Goal: Communication & Community: Ask a question

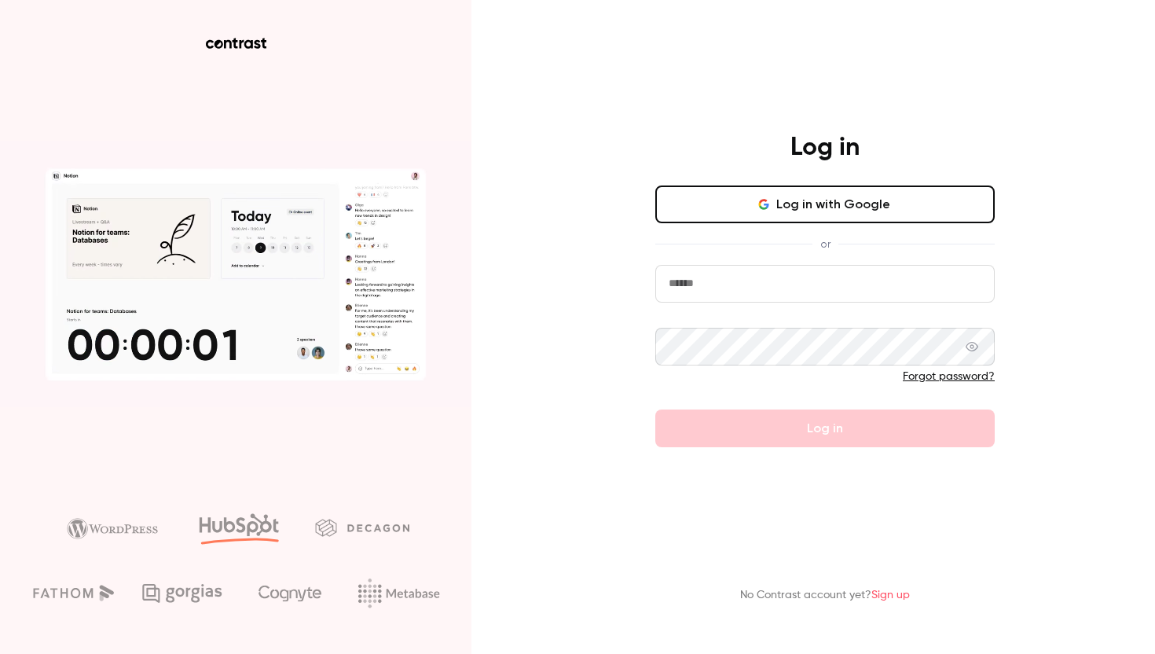
type input "**********"
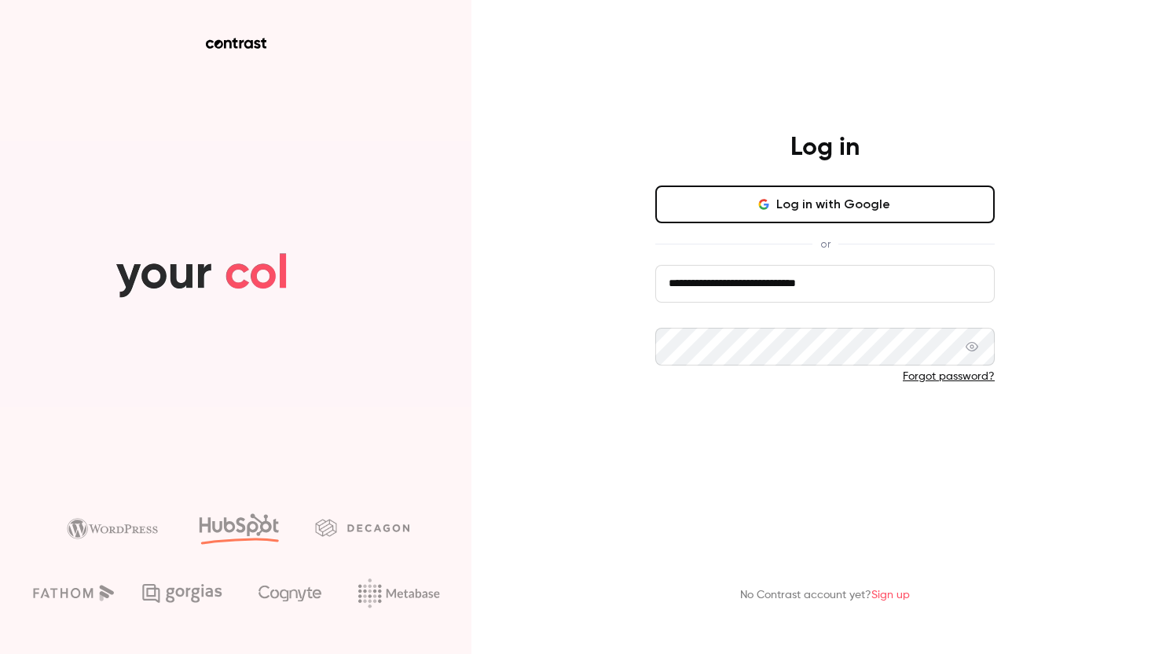
click at [799, 411] on form "**********" at bounding box center [825, 356] width 340 height 182
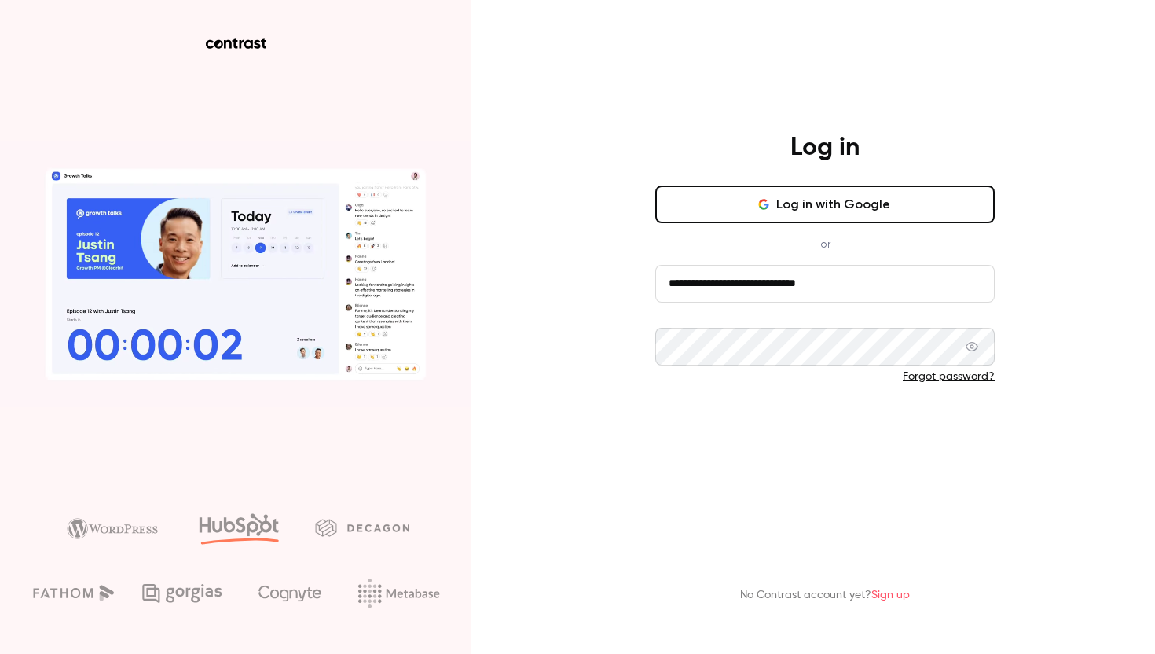
click at [800, 409] on button "Log in" at bounding box center [825, 428] width 340 height 38
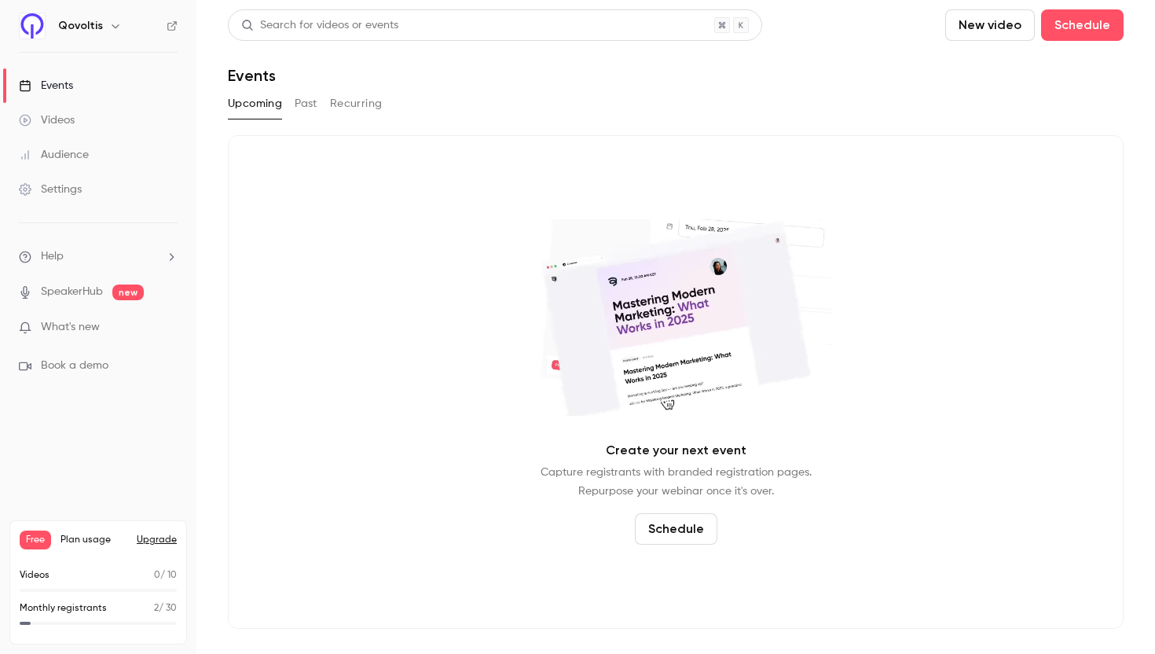
click at [93, 30] on h6 "Qovoltis" at bounding box center [80, 26] width 45 height 16
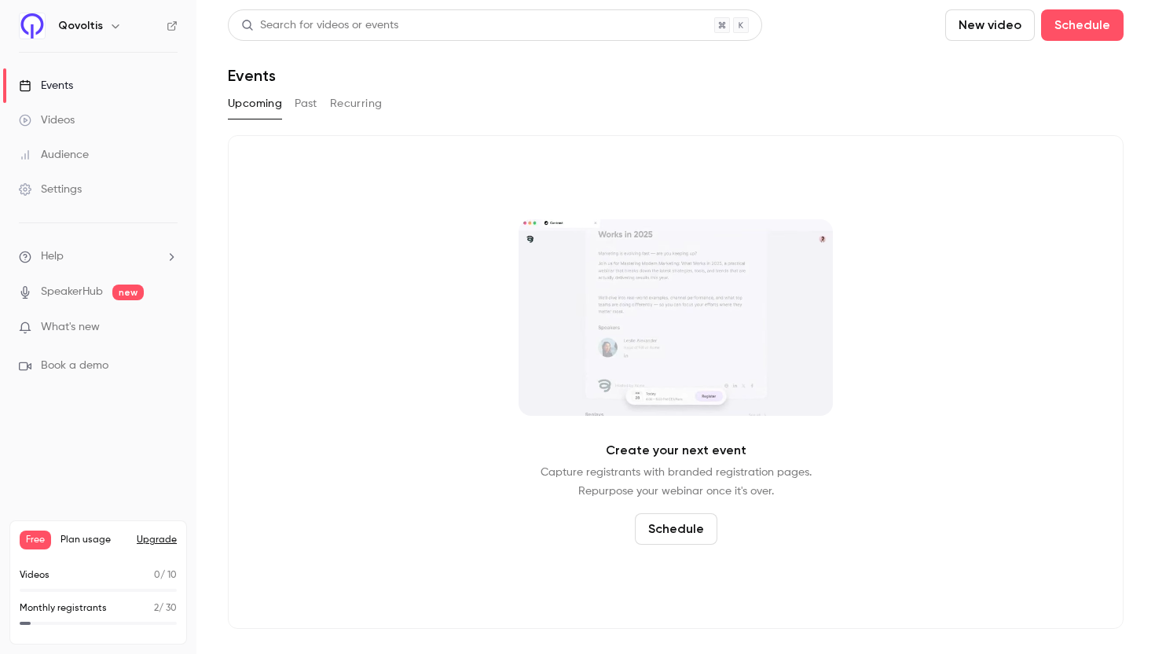
click at [106, 27] on button "button" at bounding box center [115, 26] width 19 height 19
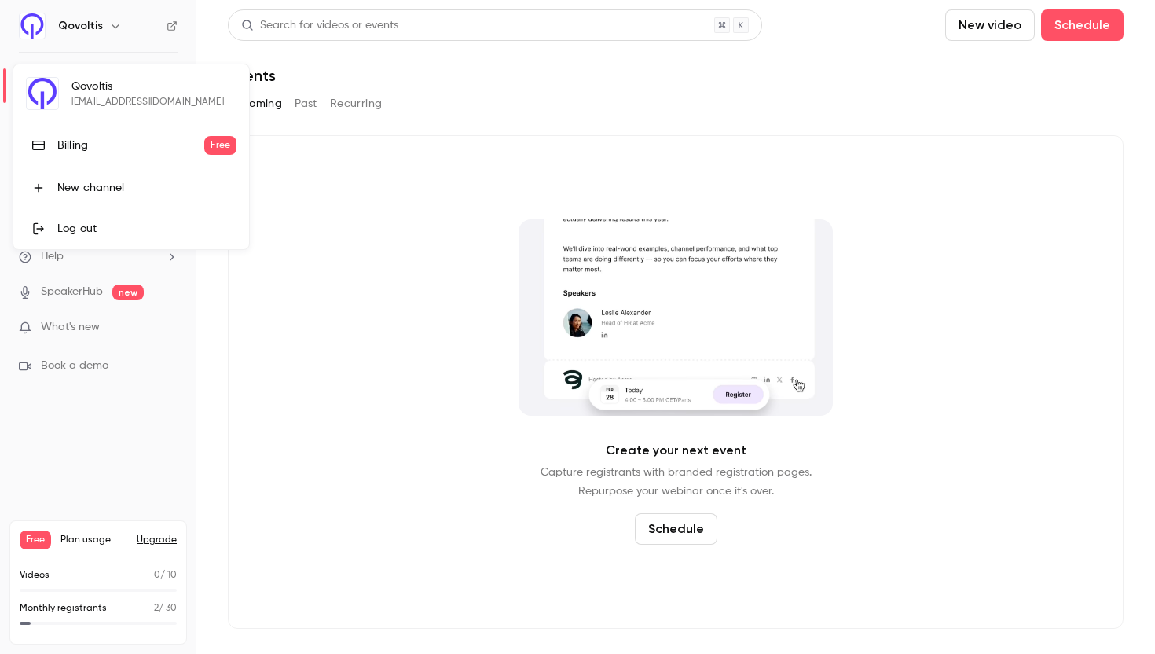
click at [149, 532] on div at bounding box center [577, 327] width 1155 height 654
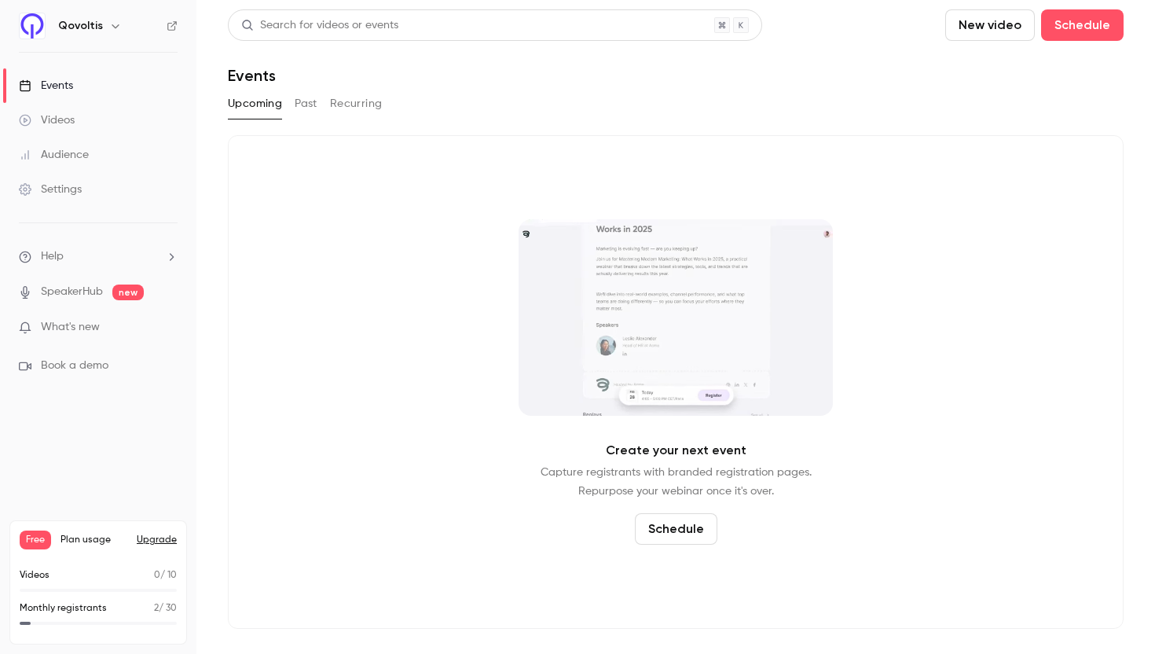
click at [149, 537] on button "Upgrade" at bounding box center [157, 540] width 40 height 13
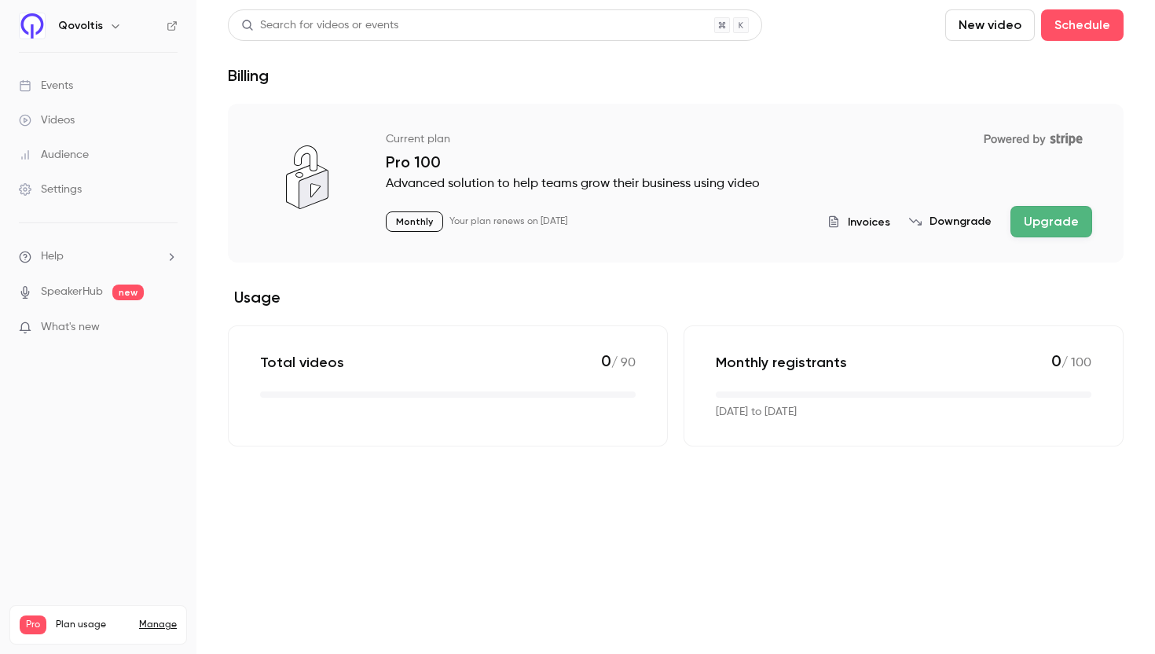
click at [109, 27] on icon "button" at bounding box center [115, 26] width 13 height 13
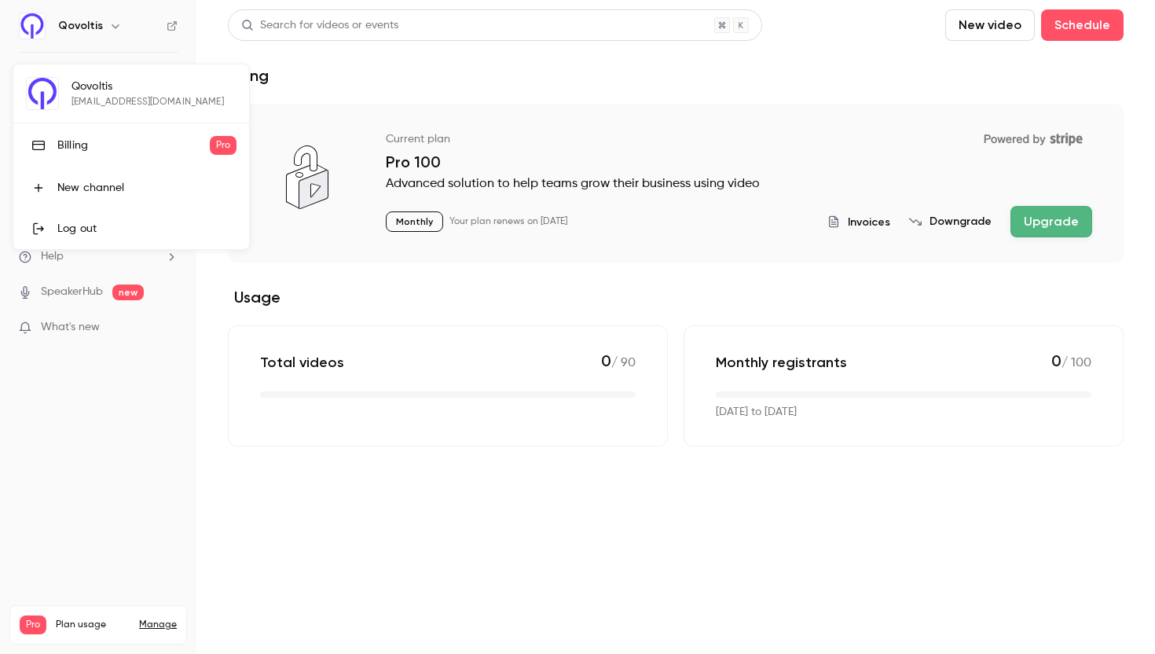
click at [819, 79] on div at bounding box center [577, 327] width 1155 height 654
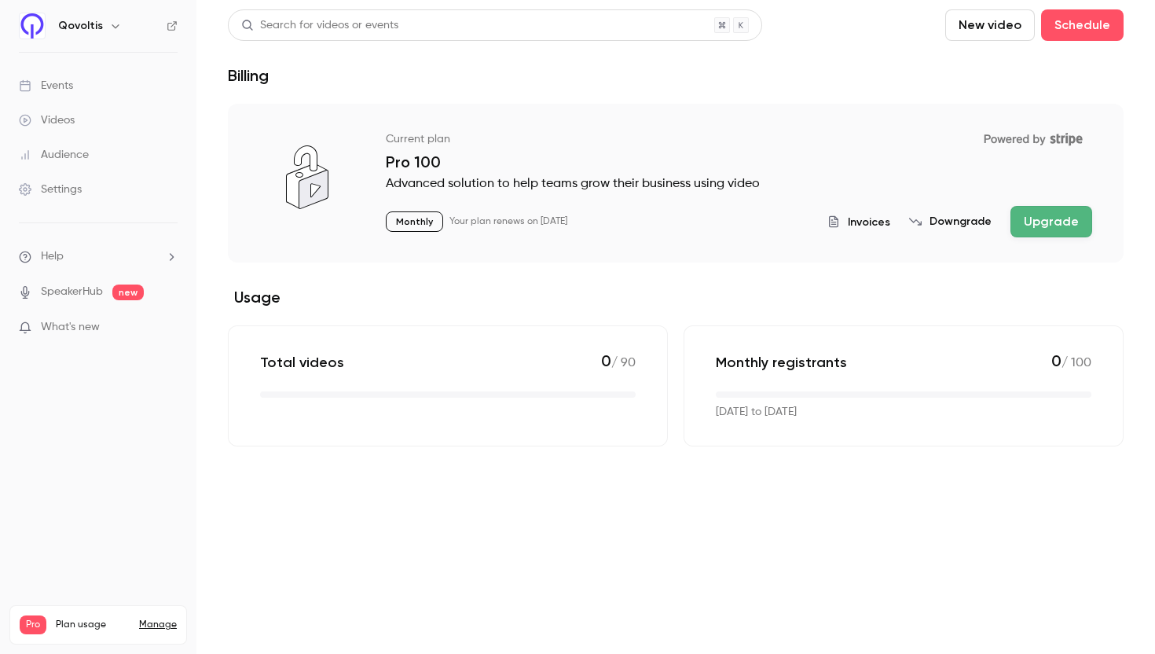
click at [90, 248] on li "Help" at bounding box center [98, 256] width 159 height 17
click at [285, 245] on link "Talk to [GEOGRAPHIC_DATA]" at bounding box center [290, 239] width 172 height 42
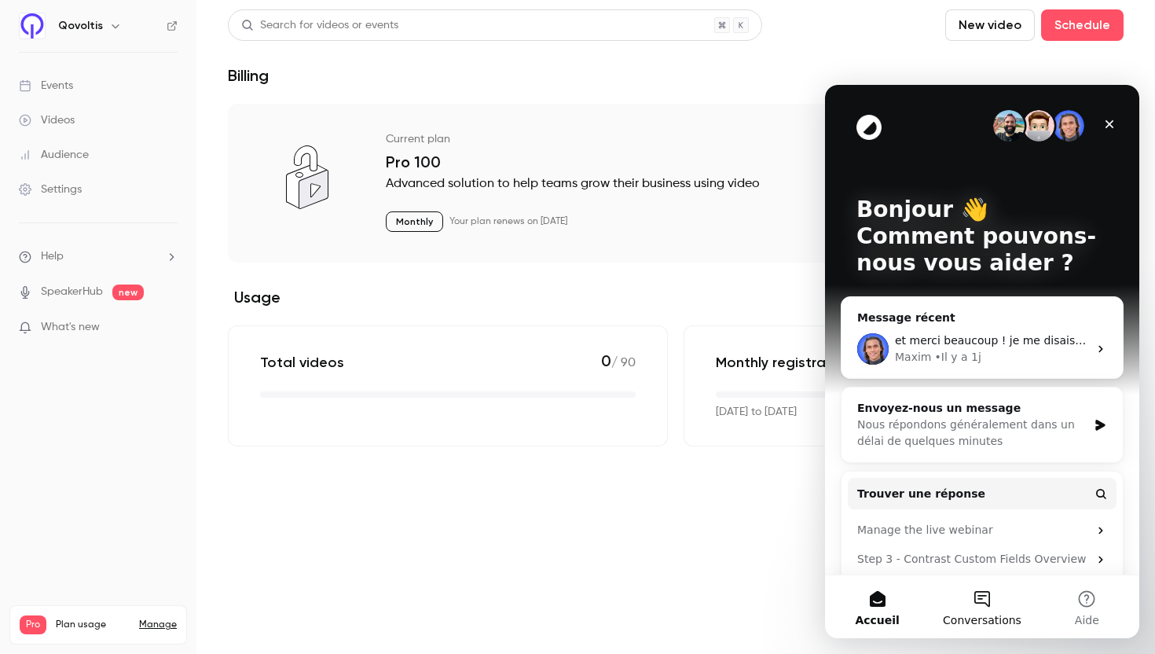
click at [980, 598] on button "Conversations" at bounding box center [982, 606] width 105 height 63
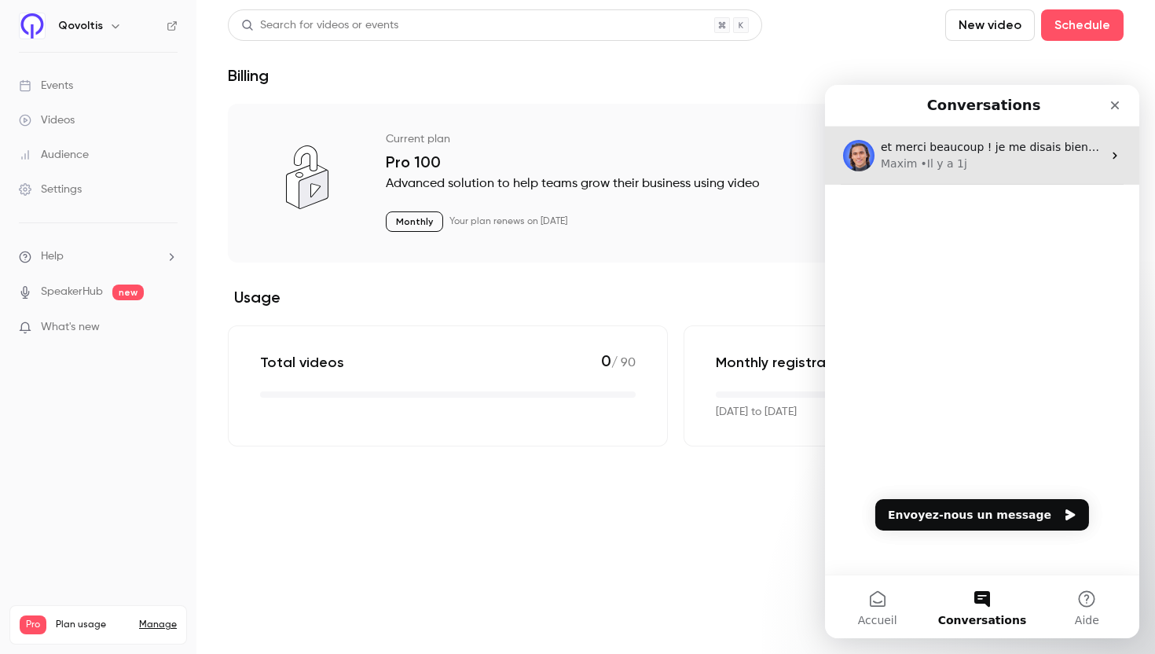
click at [973, 167] on div "Maxim • Il y a 1j" at bounding box center [992, 164] width 222 height 17
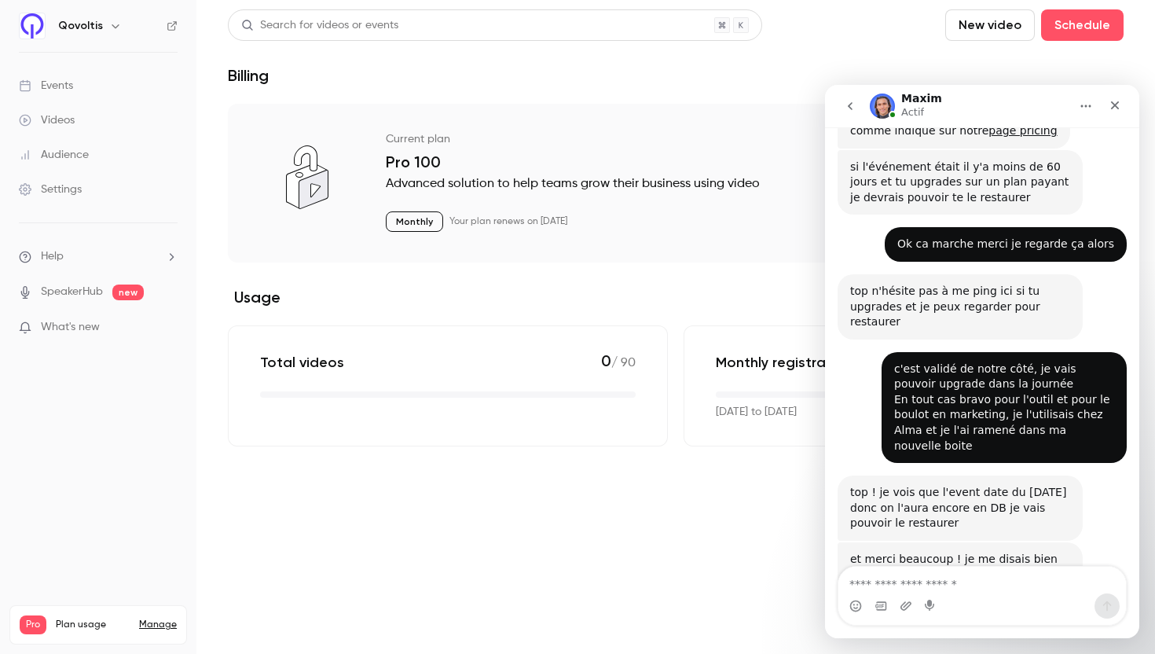
scroll to position [448, 0]
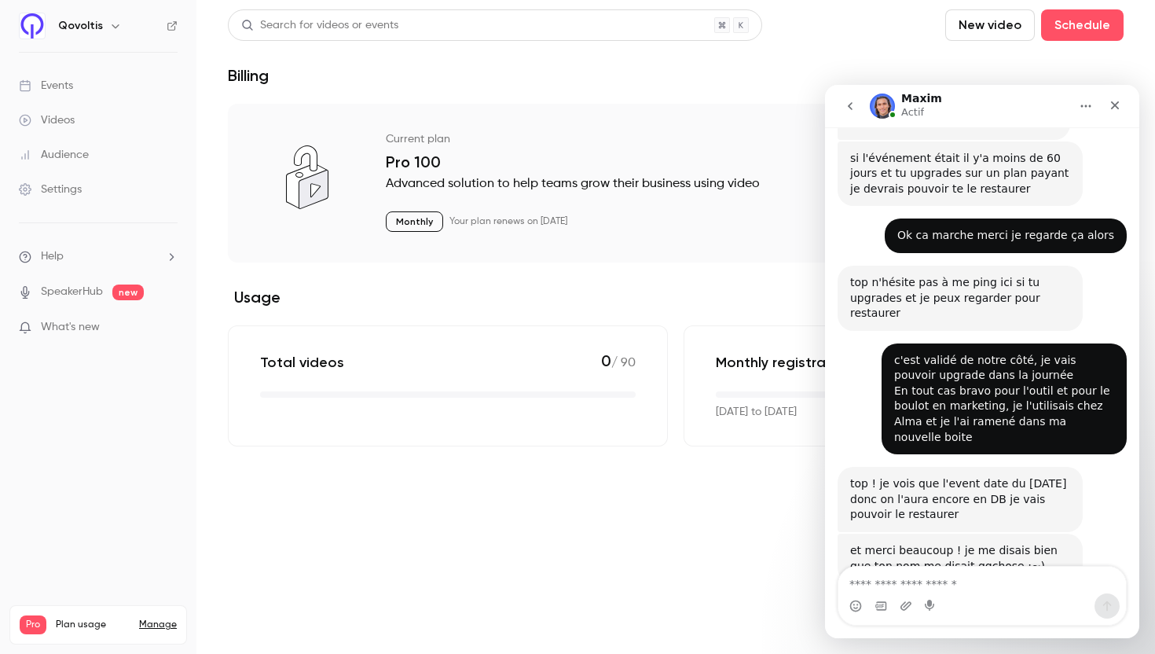
click at [921, 584] on textarea "Envoyer un message..." at bounding box center [983, 580] width 288 height 27
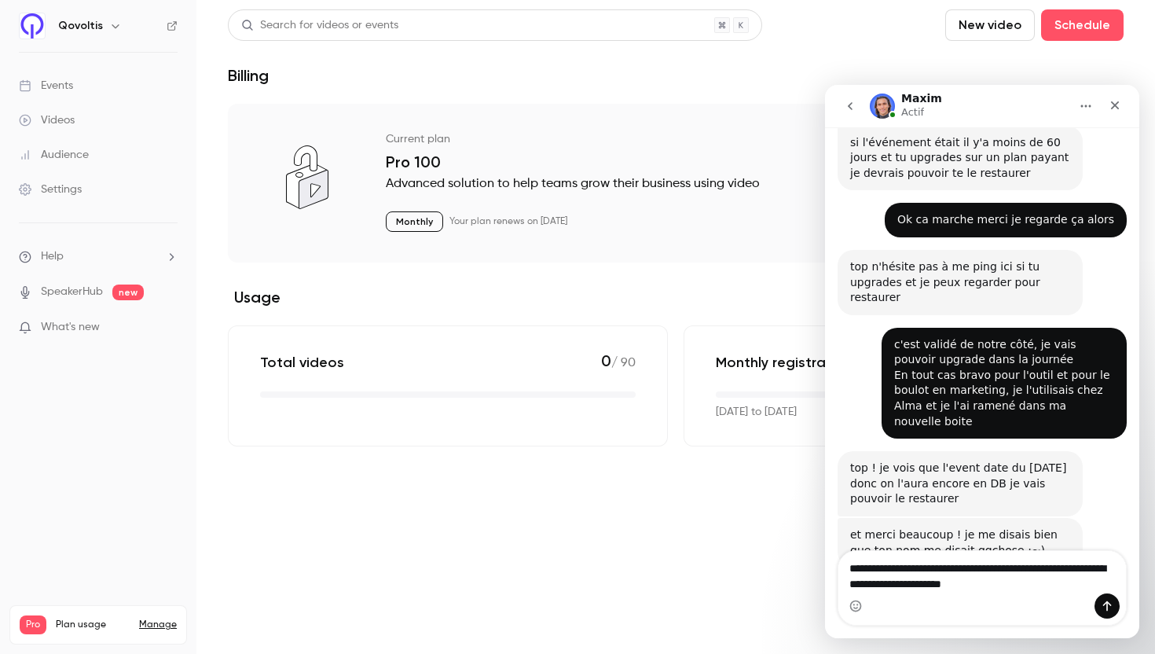
scroll to position [479, 0]
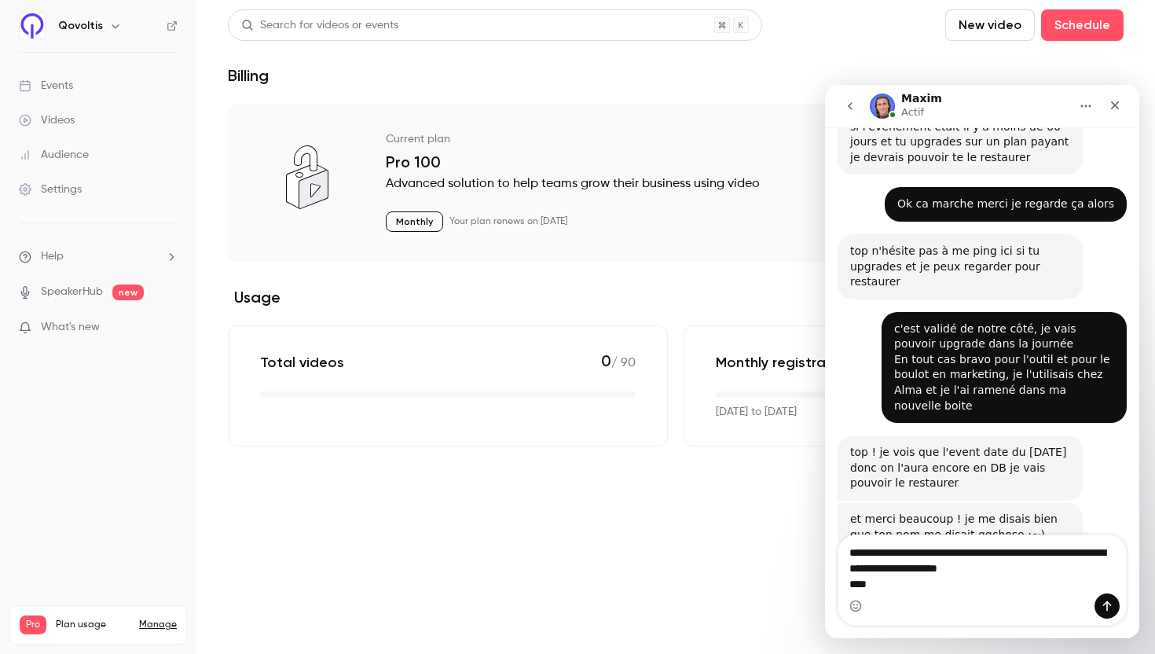
type textarea "**********"
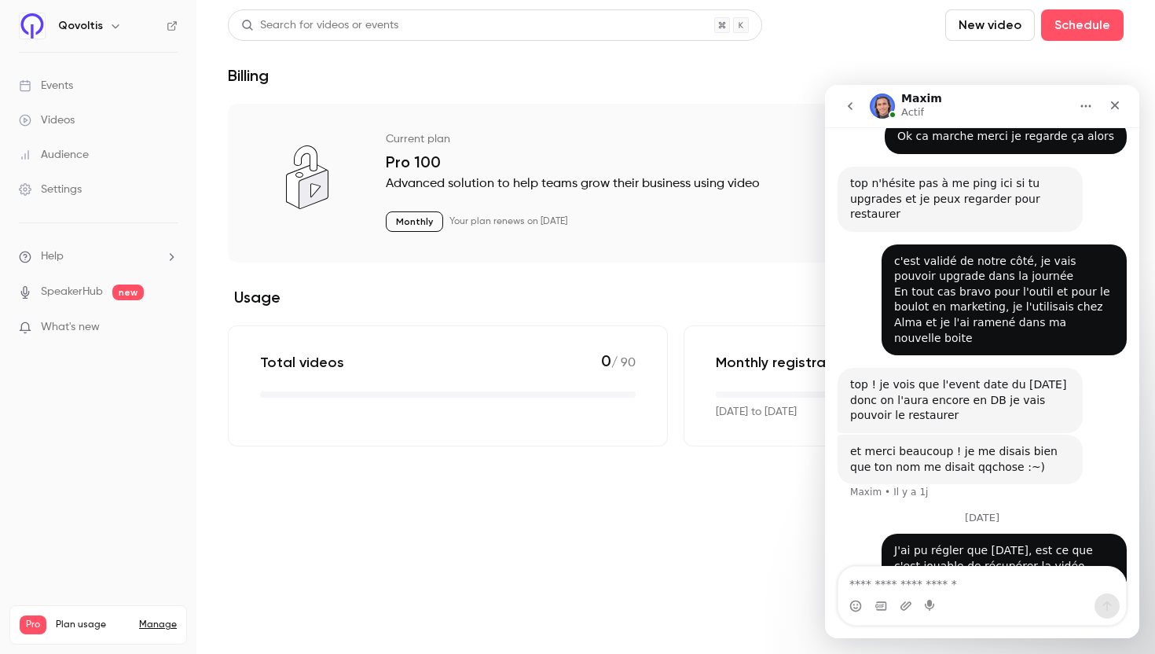
scroll to position [567, 0]
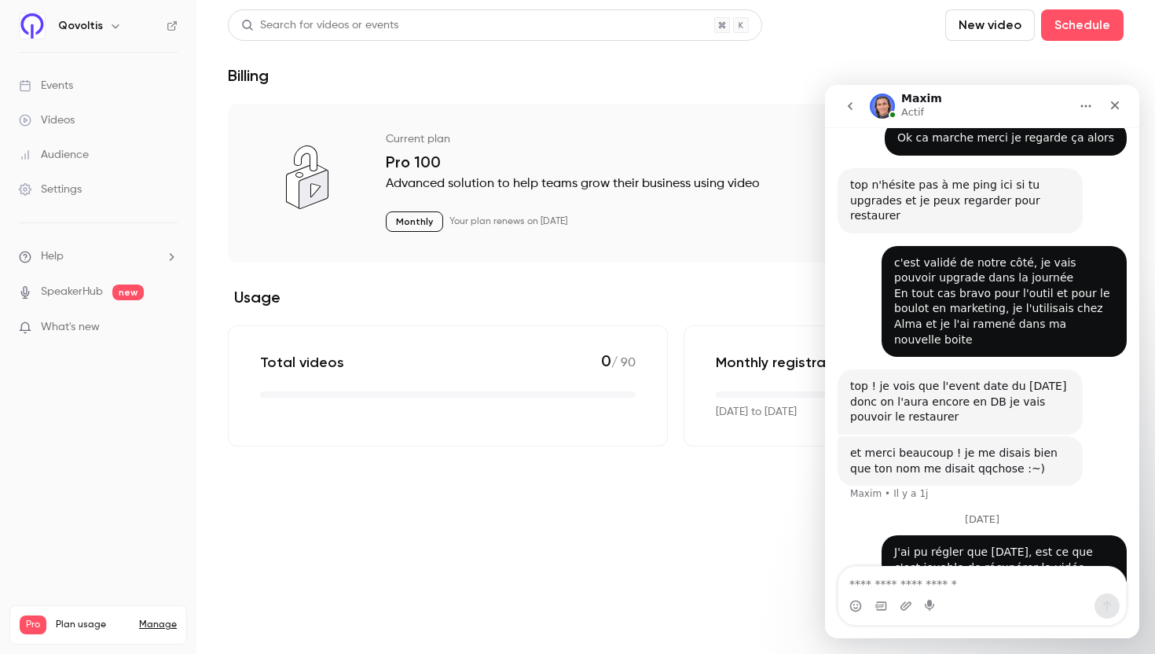
click at [707, 505] on main "Search for videos or events New video Schedule Billing Current plan Powered by …" at bounding box center [675, 327] width 959 height 654
click at [703, 515] on main "Search for videos or events New video Schedule Billing Current plan Powered by …" at bounding box center [675, 327] width 959 height 654
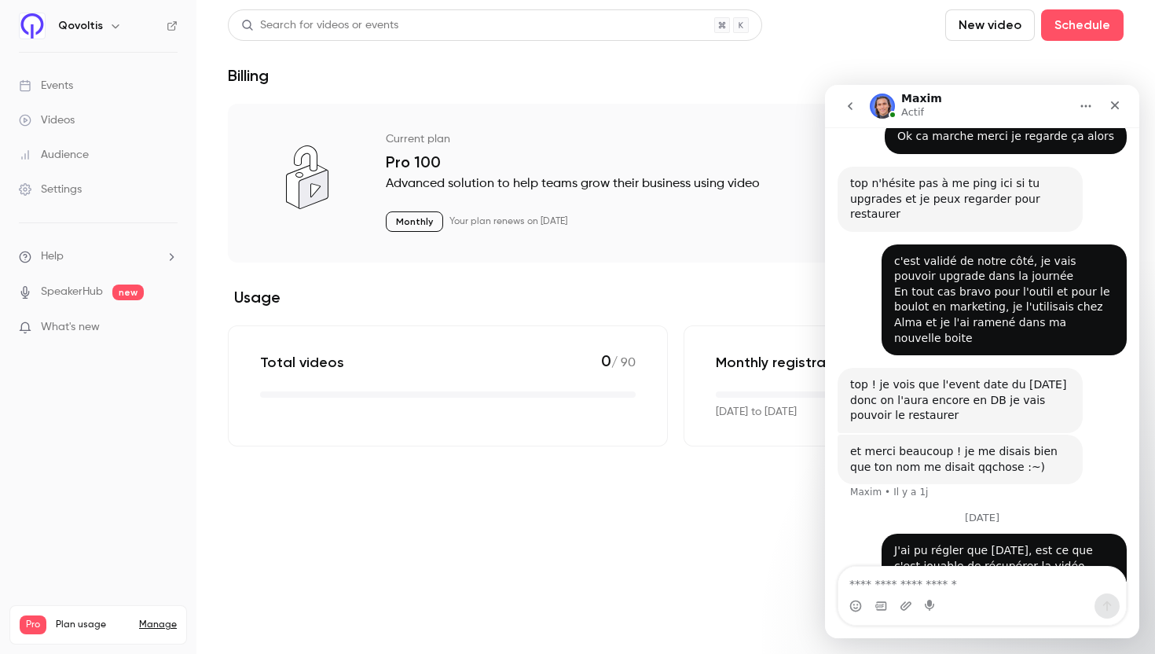
click at [574, 506] on main "Search for videos or events New video Schedule Billing Current plan Powered by …" at bounding box center [675, 327] width 959 height 654
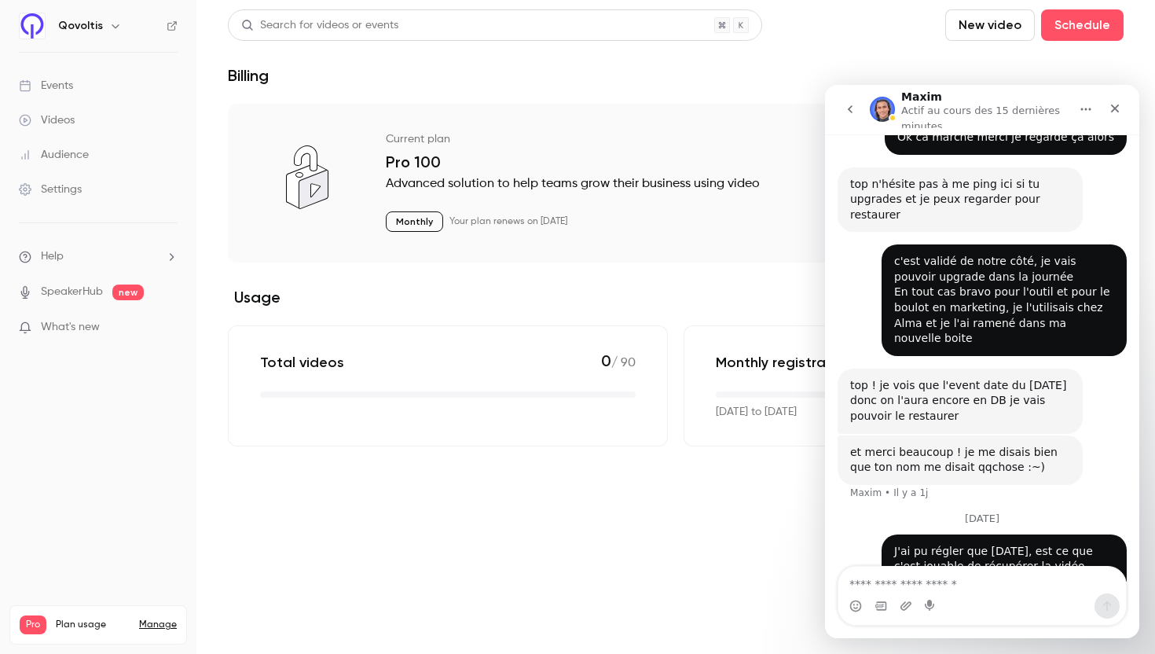
click at [793, 88] on div "Search for videos or events New video Schedule Billing Current plan Powered by …" at bounding box center [676, 227] width 896 height 437
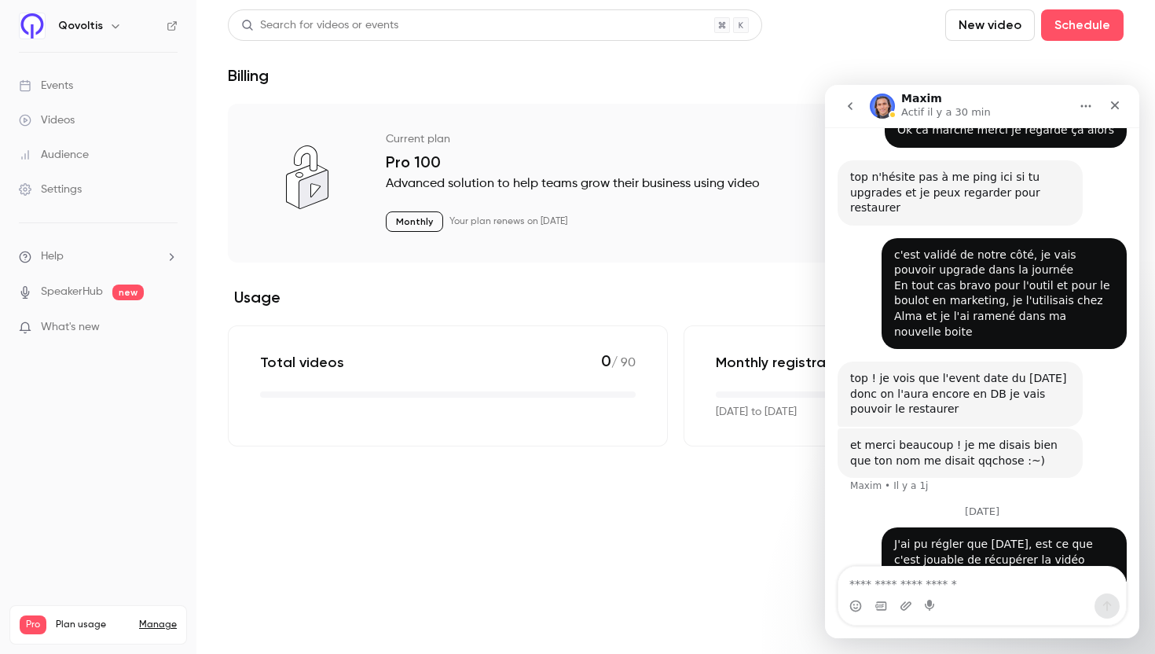
scroll to position [568, 0]
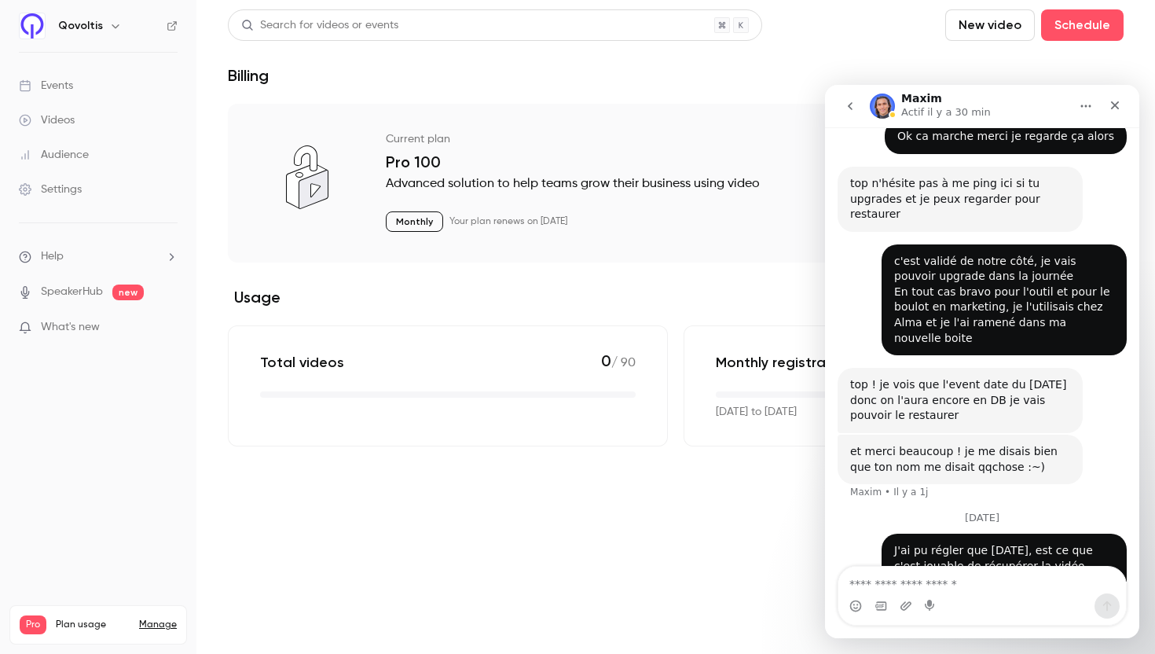
click at [682, 437] on div "Total videos 0 / 90 Monthly registrants 0 / 100 Sep 9, 2025 to Oct 9, 2025" at bounding box center [676, 385] width 896 height 121
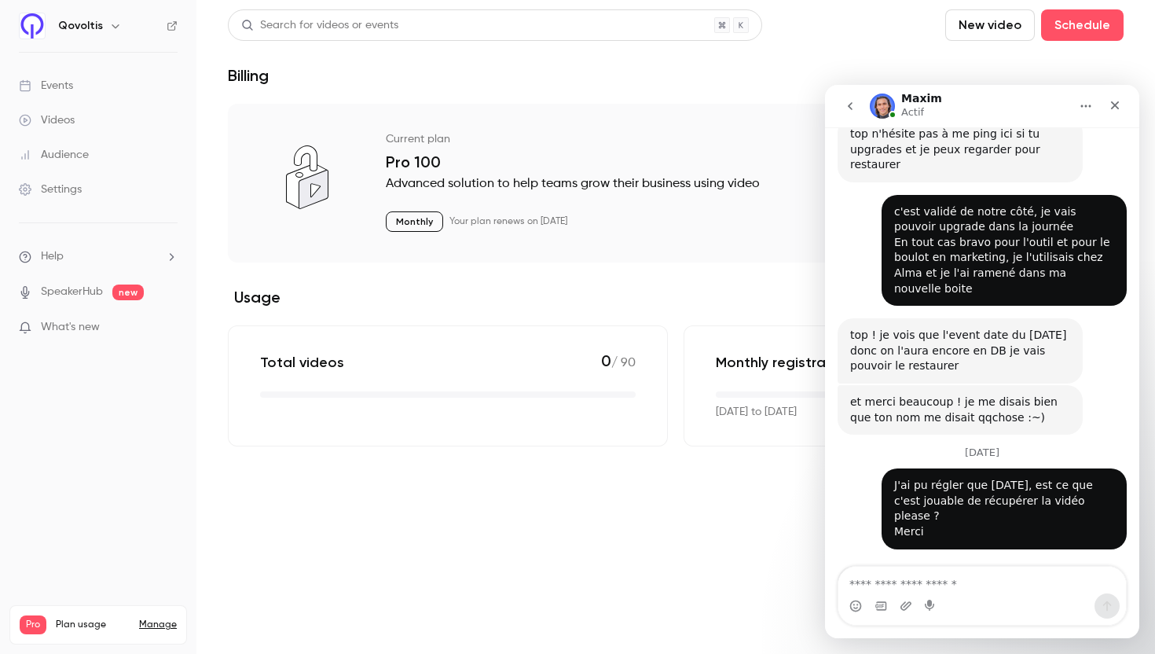
scroll to position [630, 0]
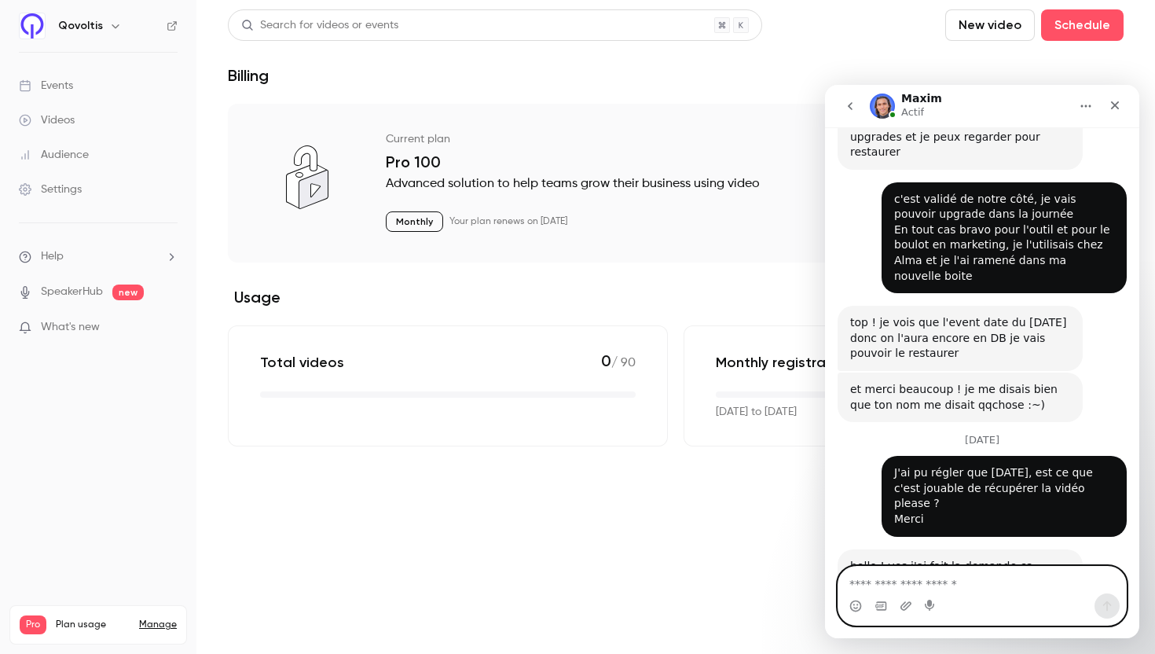
click at [938, 583] on textarea "Envoyer un message..." at bounding box center [983, 580] width 288 height 27
type textarea "**********"
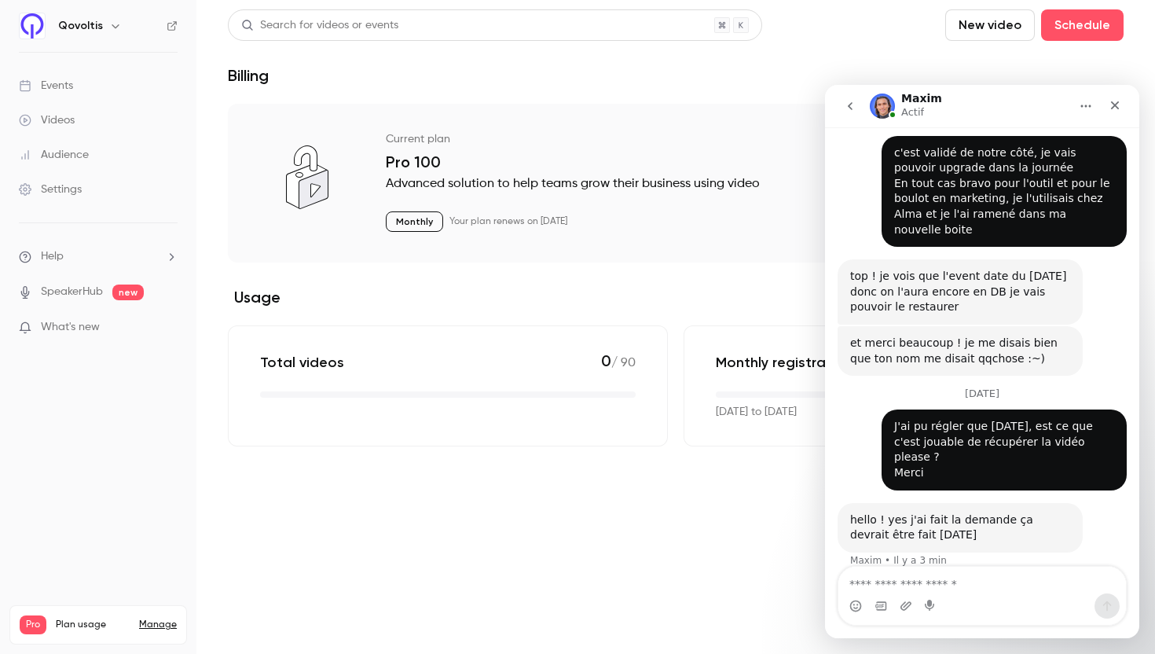
click at [642, 79] on div "Billing" at bounding box center [676, 75] width 896 height 19
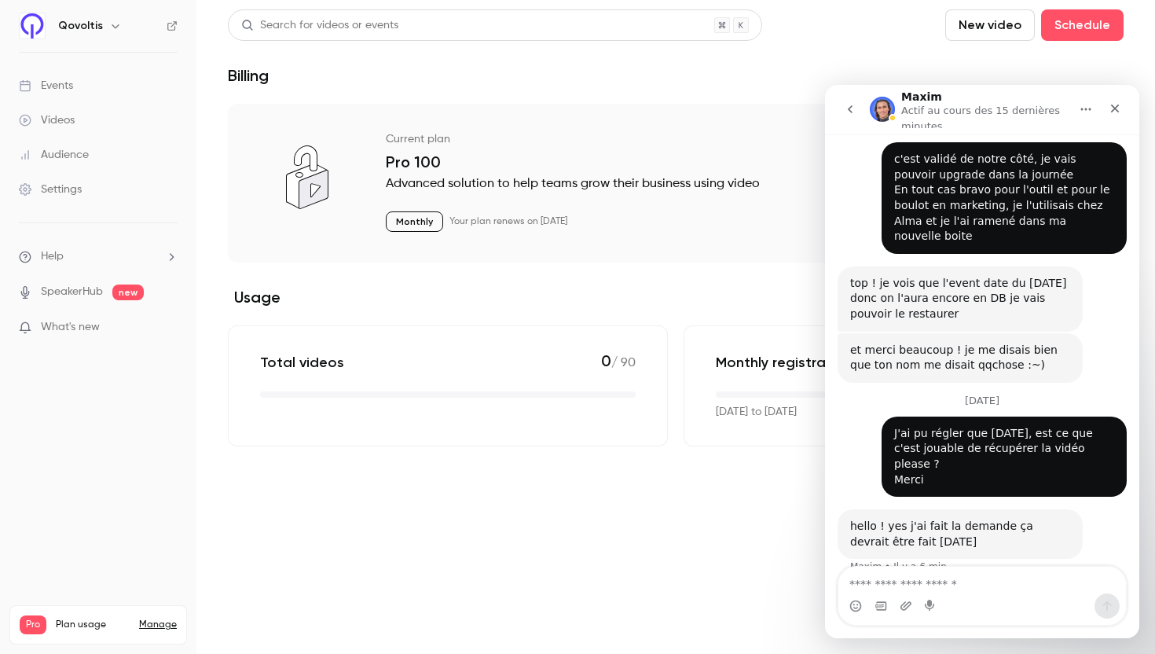
scroll to position [684, 0]
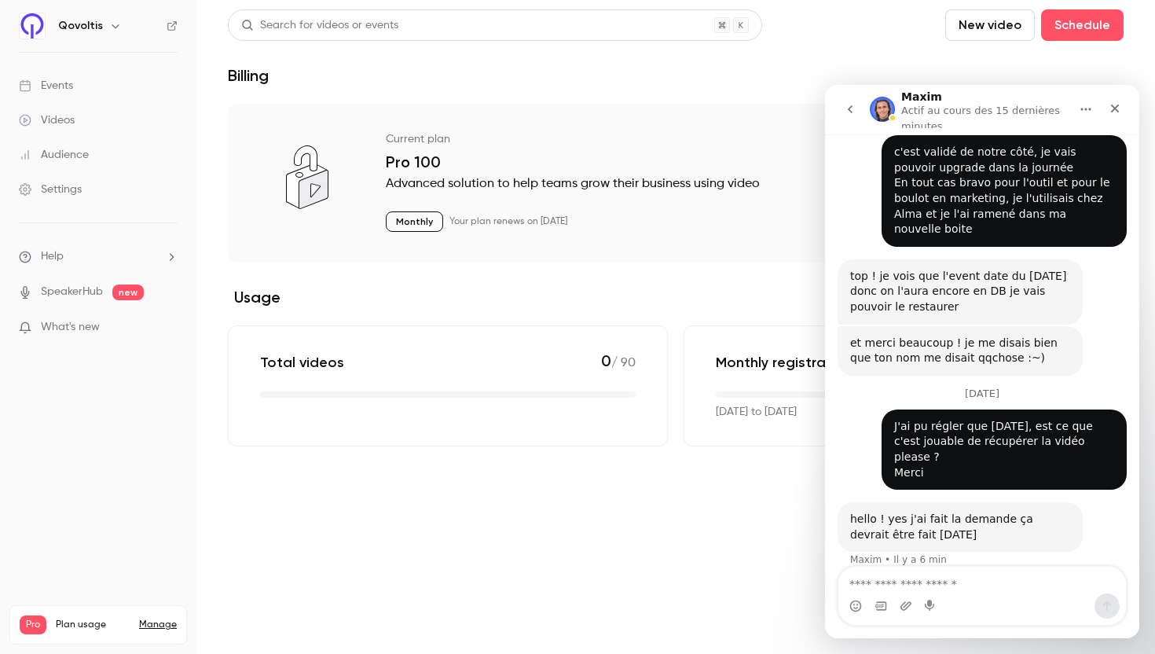
click at [652, 80] on div "Billing" at bounding box center [676, 75] width 896 height 19
